Goal: Find specific page/section: Find specific page/section

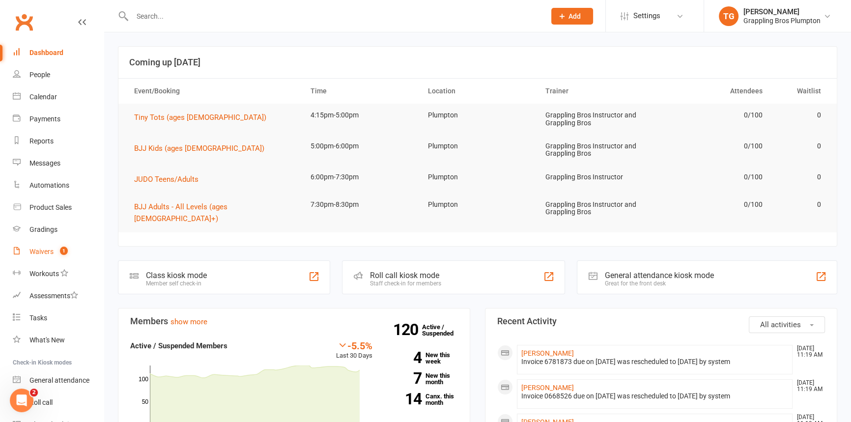
click at [46, 250] on div "Waivers" at bounding box center [41, 252] width 24 height 8
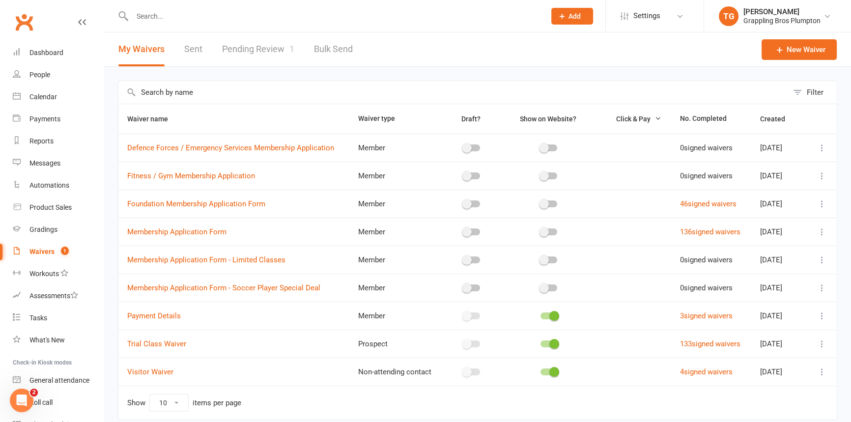
click at [236, 51] on link "Pending Review 1" at bounding box center [258, 49] width 72 height 34
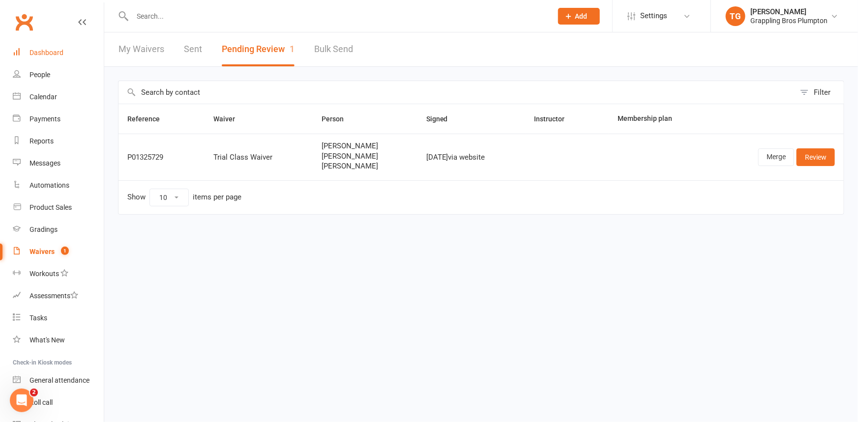
click at [36, 52] on div "Dashboard" at bounding box center [46, 53] width 34 height 8
